Goal: Transaction & Acquisition: Purchase product/service

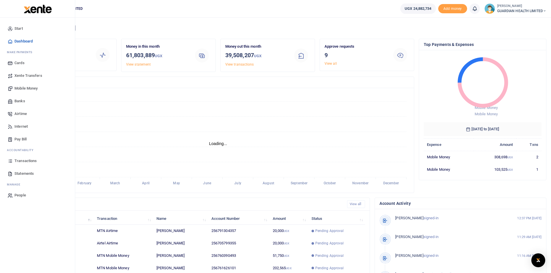
scroll to position [5, 5]
drag, startPoint x: 31, startPoint y: 86, endPoint x: 32, endPoint y: 89, distance: 3.4
click at [31, 86] on span "Mobile Money" at bounding box center [25, 89] width 23 height 6
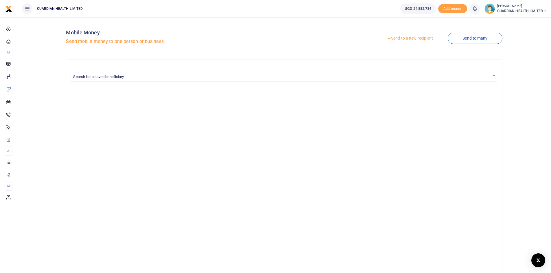
click at [411, 39] on link "Send to a new recipient" at bounding box center [409, 38] width 75 height 10
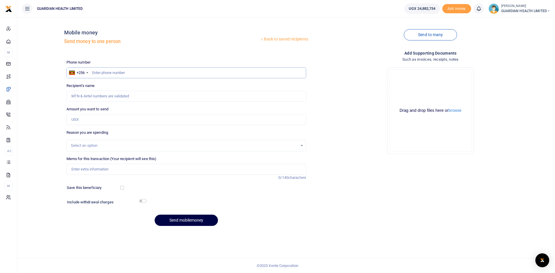
click at [119, 75] on input "text" at bounding box center [186, 72] width 240 height 11
click at [119, 73] on input "text" at bounding box center [186, 72] width 240 height 11
type input "0786367083"
type input "[PERSON_NAME]"
click at [93, 73] on input "0786367083" at bounding box center [186, 72] width 240 height 11
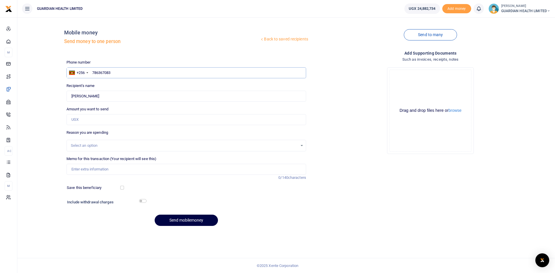
type input "786367083"
click at [89, 122] on input "Amount you want to send" at bounding box center [186, 119] width 240 height 11
type input "2,657,000"
click at [114, 169] on input "Memo for this transaction (Your recipient will see this)" at bounding box center [186, 169] width 240 height 11
type input "Bunga Clinic [MEDICAL_DATA]"
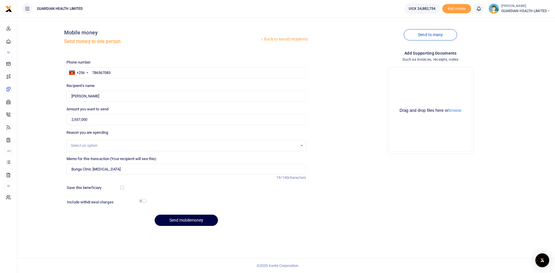
click at [74, 142] on div "Select an option" at bounding box center [186, 146] width 240 height 12
click at [76, 145] on div "Select an option" at bounding box center [184, 146] width 227 height 6
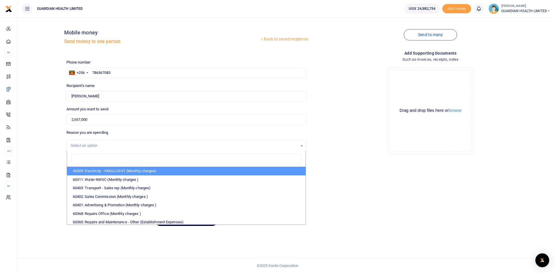
click at [76, 145] on div "Select an option" at bounding box center [184, 146] width 227 height 6
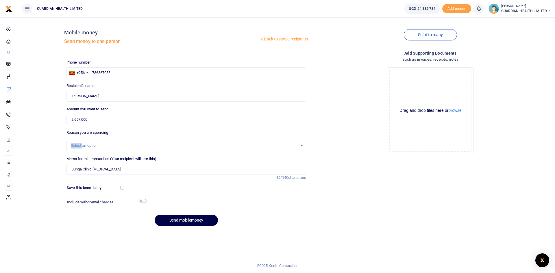
click at [76, 145] on div "Select an option" at bounding box center [184, 146] width 227 height 6
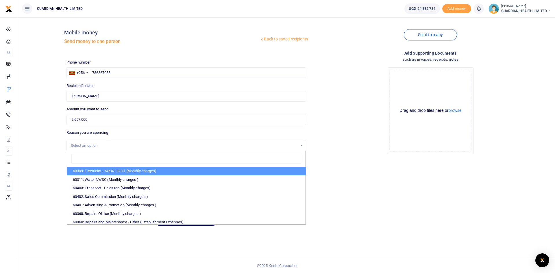
click at [76, 145] on div "Select an option" at bounding box center [184, 146] width 227 height 6
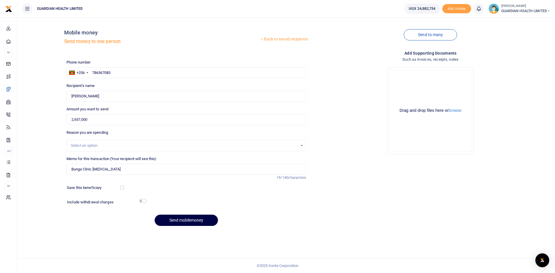
click at [76, 145] on div "Select an option" at bounding box center [184, 146] width 227 height 6
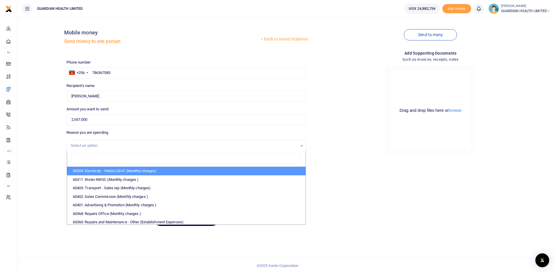
type input "p"
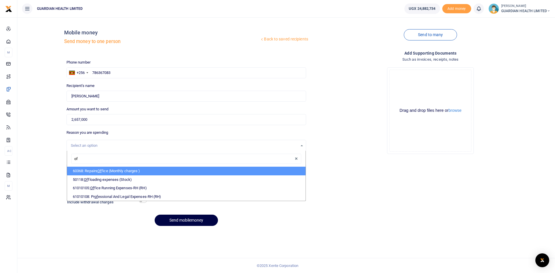
type input "o"
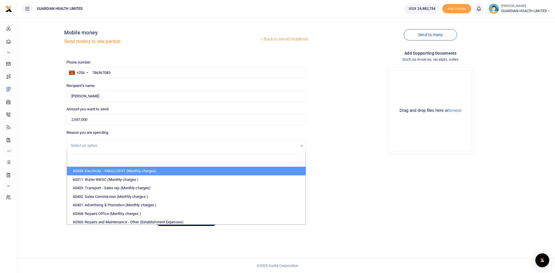
click at [392, 177] on div "Add supporting Documents Such as invoices, receipts, notes Drop your files here…" at bounding box center [430, 140] width 244 height 181
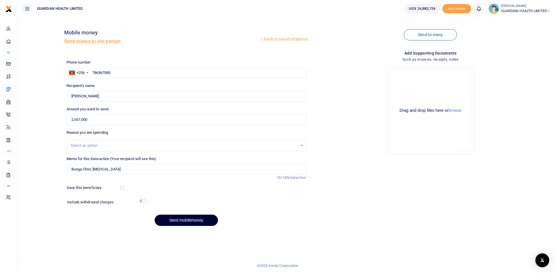
click at [161, 219] on button "Send mobilemoney" at bounding box center [186, 220] width 63 height 11
click at [205, 73] on input "text" at bounding box center [186, 72] width 240 height 11
type input "752695236"
click at [123, 122] on input "Amount you want to send" at bounding box center [186, 119] width 240 height 11
type input "157,500"
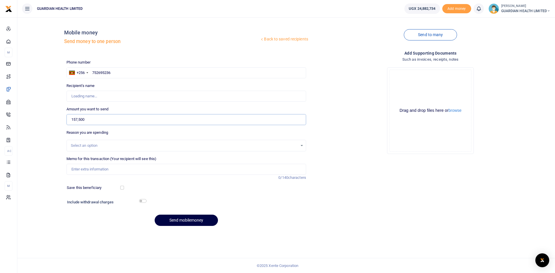
type input "Ivan Gombya"
type input "157,500"
click at [101, 170] on input "Memo for this transaction (Your recipient will see this)" at bounding box center [186, 169] width 240 height 11
type input "Kitintale client refund"
click at [155, 142] on div "Select an option" at bounding box center [186, 146] width 240 height 12
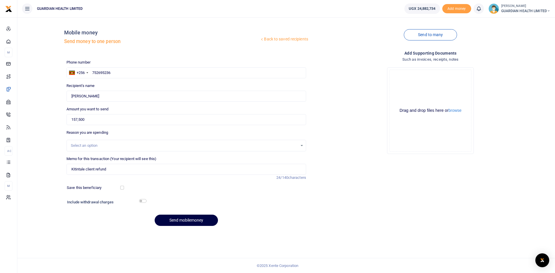
click at [155, 144] on div "Select an option" at bounding box center [184, 146] width 227 height 6
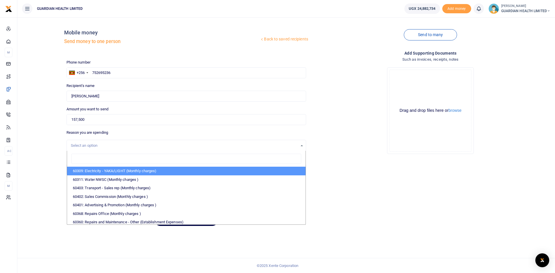
click at [155, 144] on div "Select an option" at bounding box center [184, 146] width 227 height 6
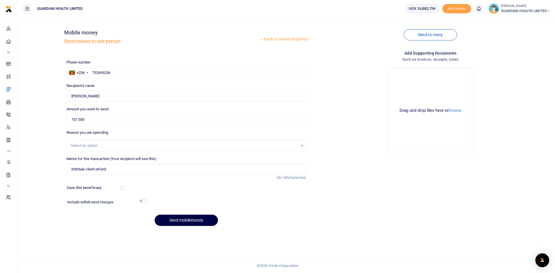
click at [155, 144] on div "Select an option" at bounding box center [184, 146] width 227 height 6
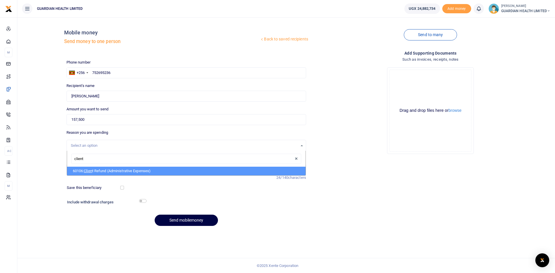
type input "client"
click at [108, 172] on li "60106: Client Refund (Administrative Expenses)" at bounding box center [186, 171] width 238 height 9
select select "5411"
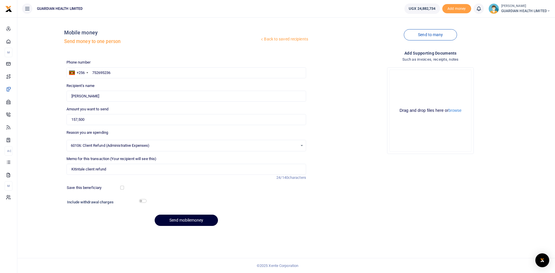
click at [186, 221] on button "Send mobilemoney" at bounding box center [186, 220] width 63 height 11
